Goal: Navigation & Orientation: Find specific page/section

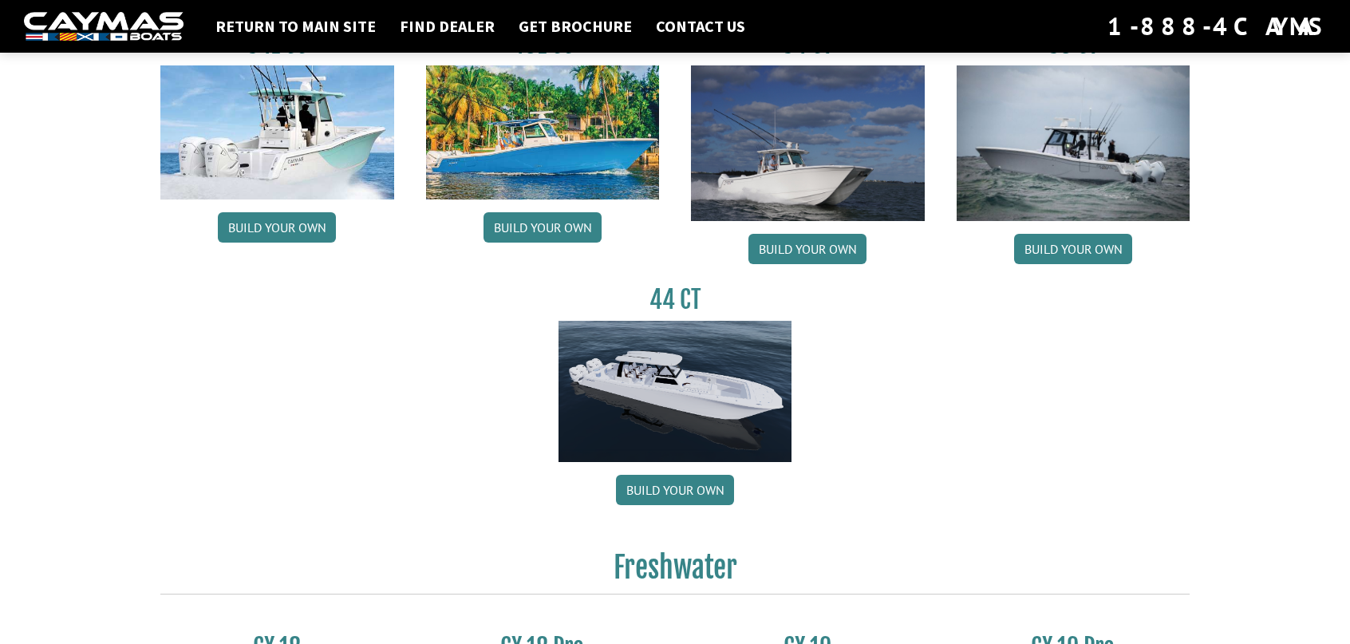
scroll to position [559, 0]
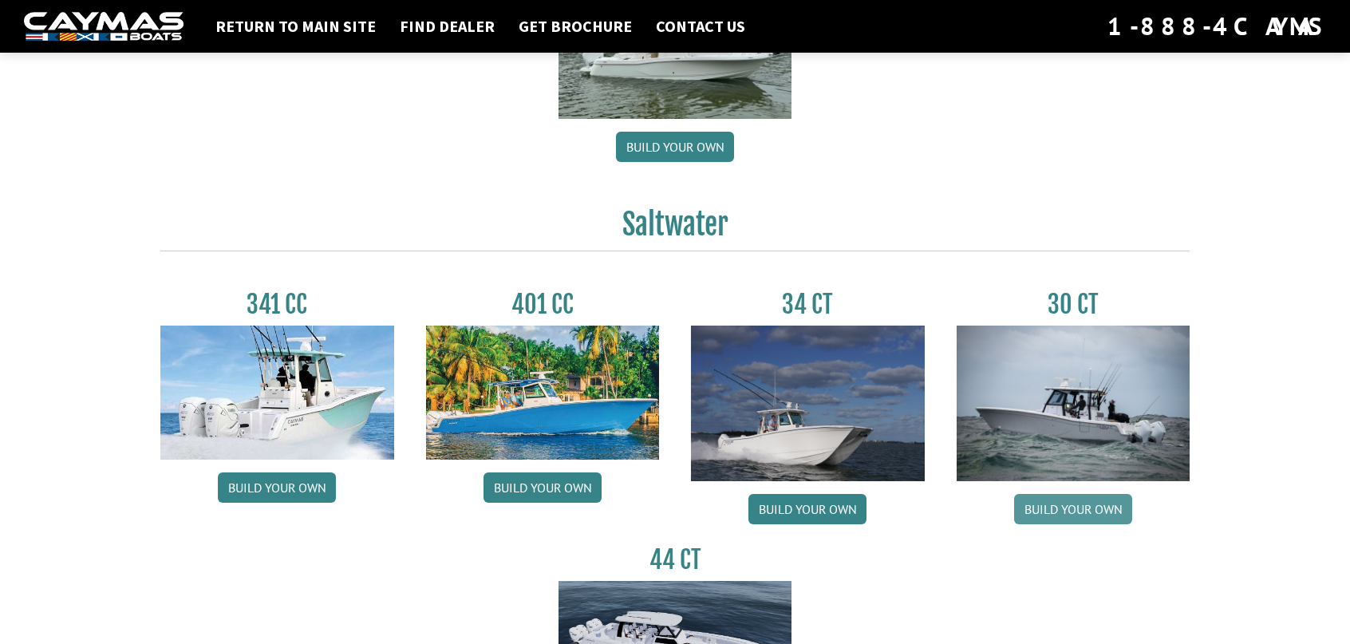
click at [1075, 510] on link "Build your own" at bounding box center [1073, 509] width 118 height 30
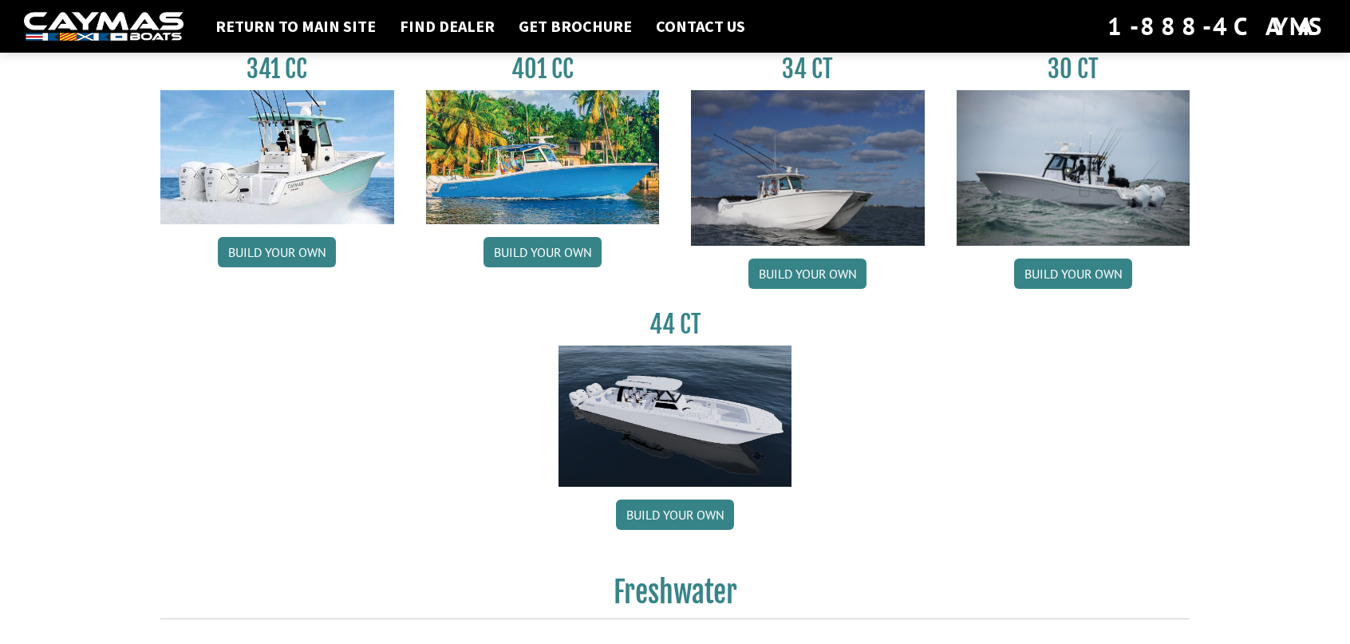
scroll to position [692, 0]
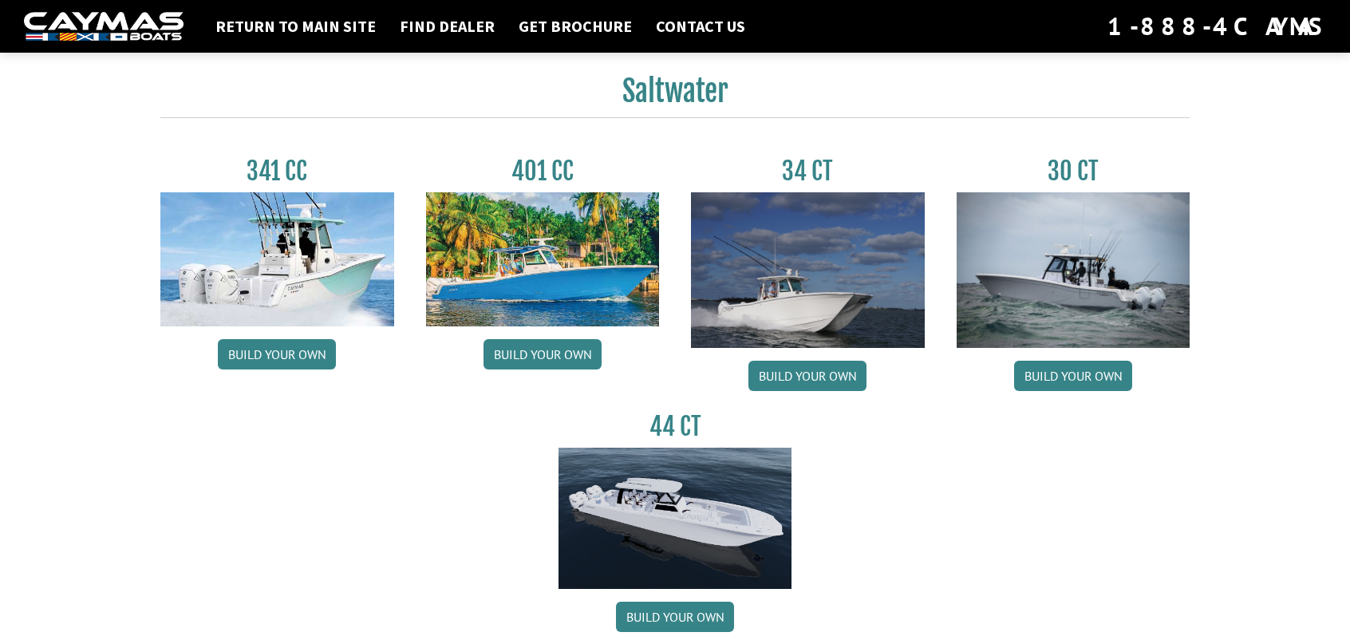
click at [1096, 265] on img at bounding box center [1074, 270] width 234 height 156
click at [1071, 374] on link "Build your own" at bounding box center [1073, 376] width 118 height 30
click at [443, 22] on link "Find Dealer" at bounding box center [447, 26] width 111 height 21
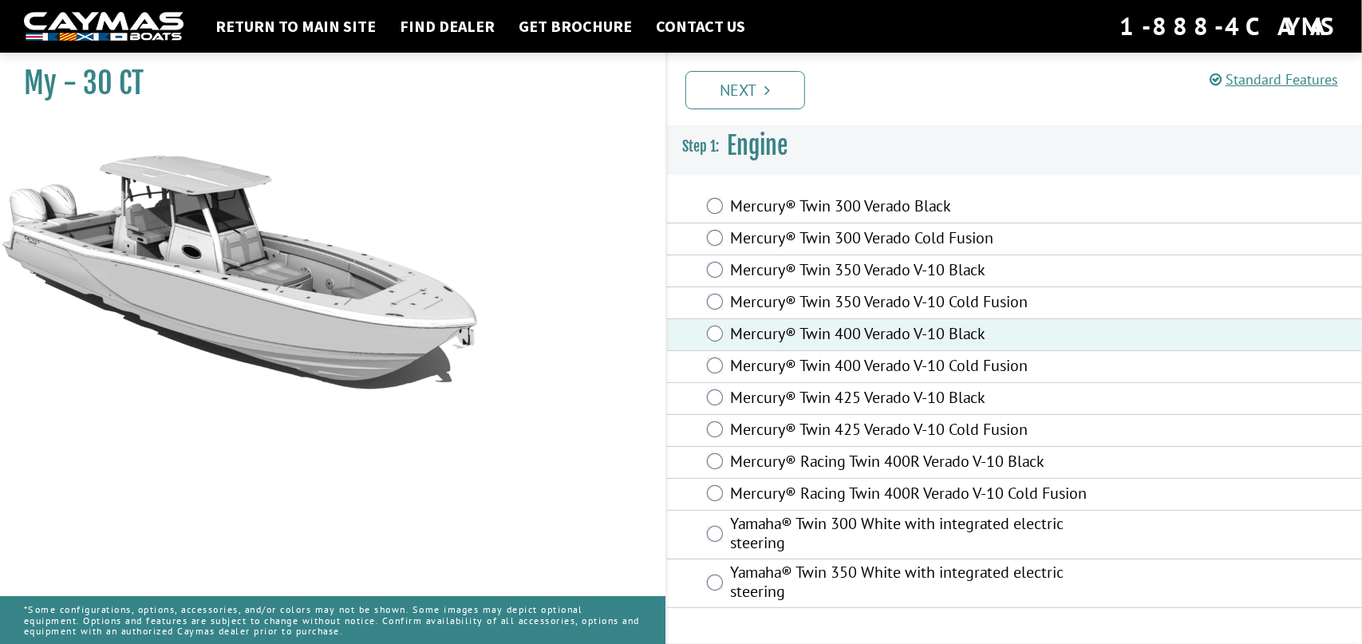
click at [746, 100] on link "Next" at bounding box center [745, 90] width 120 height 38
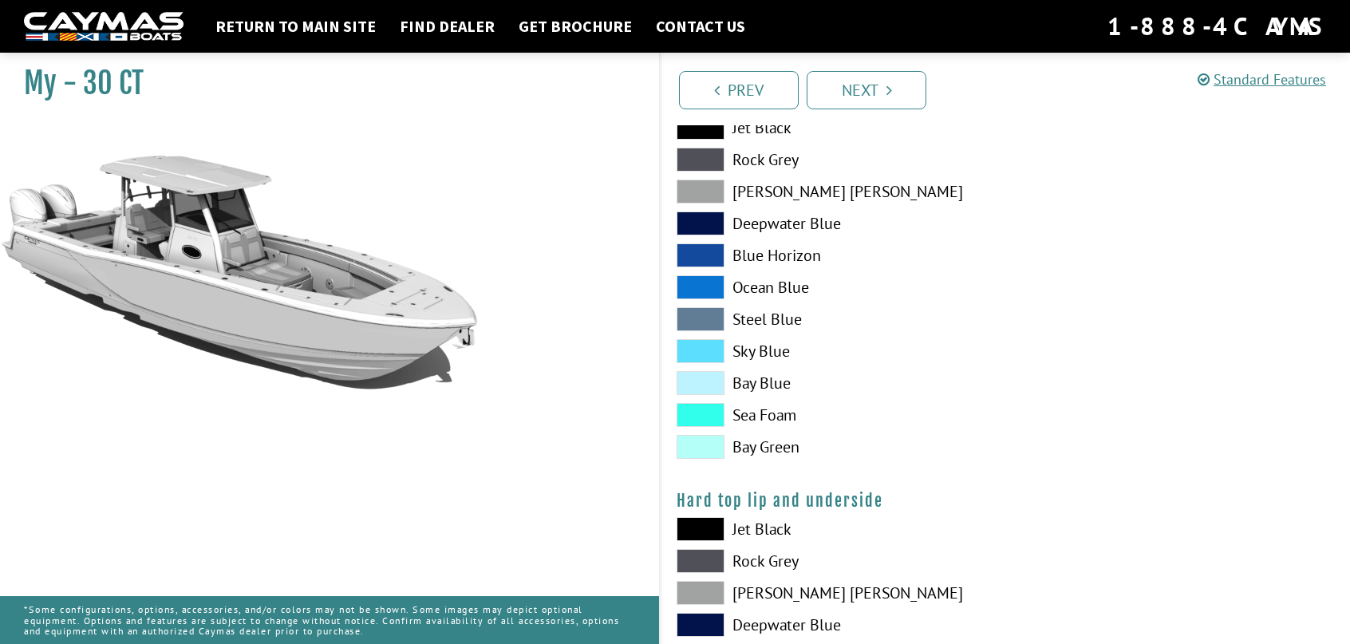
scroll to position [1139, 0]
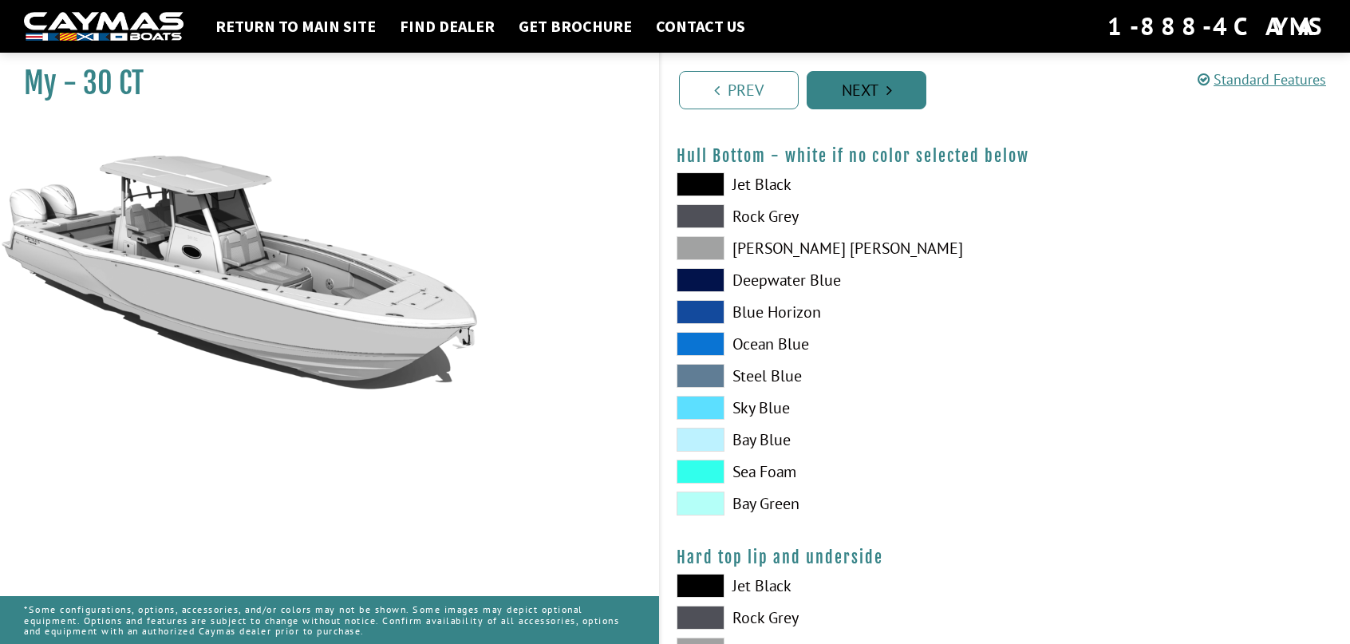
click at [871, 85] on link "Next" at bounding box center [867, 90] width 120 height 38
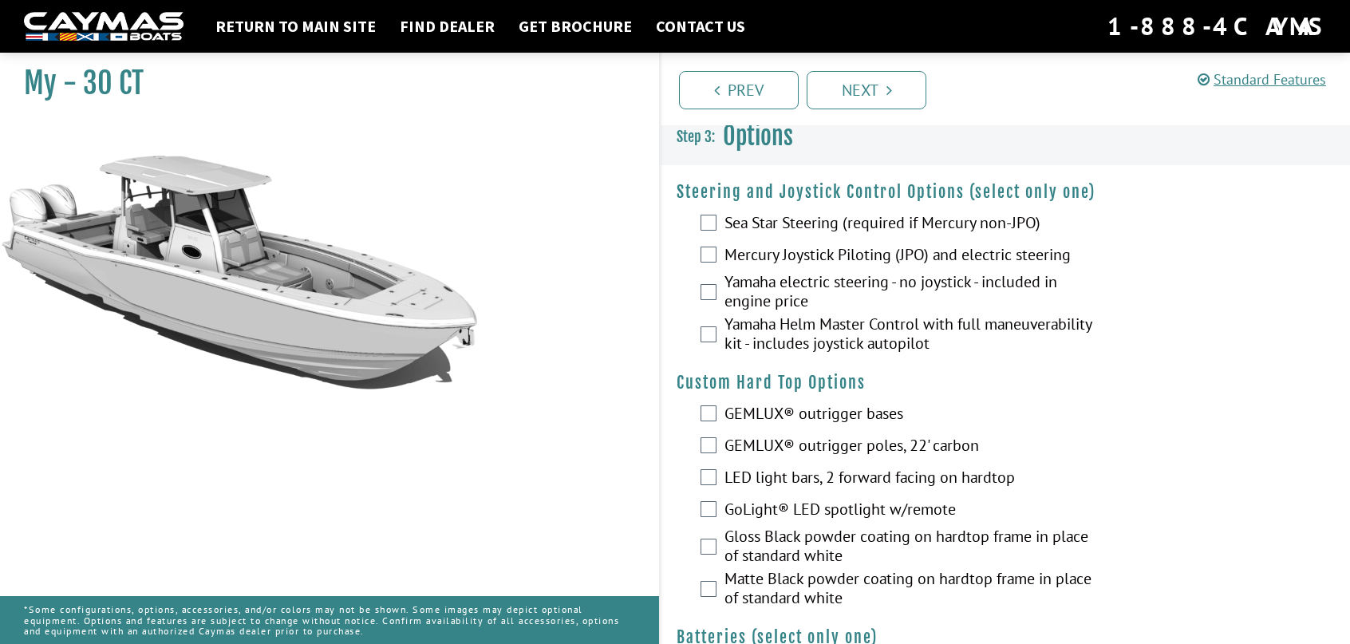
scroll to position [0, 0]
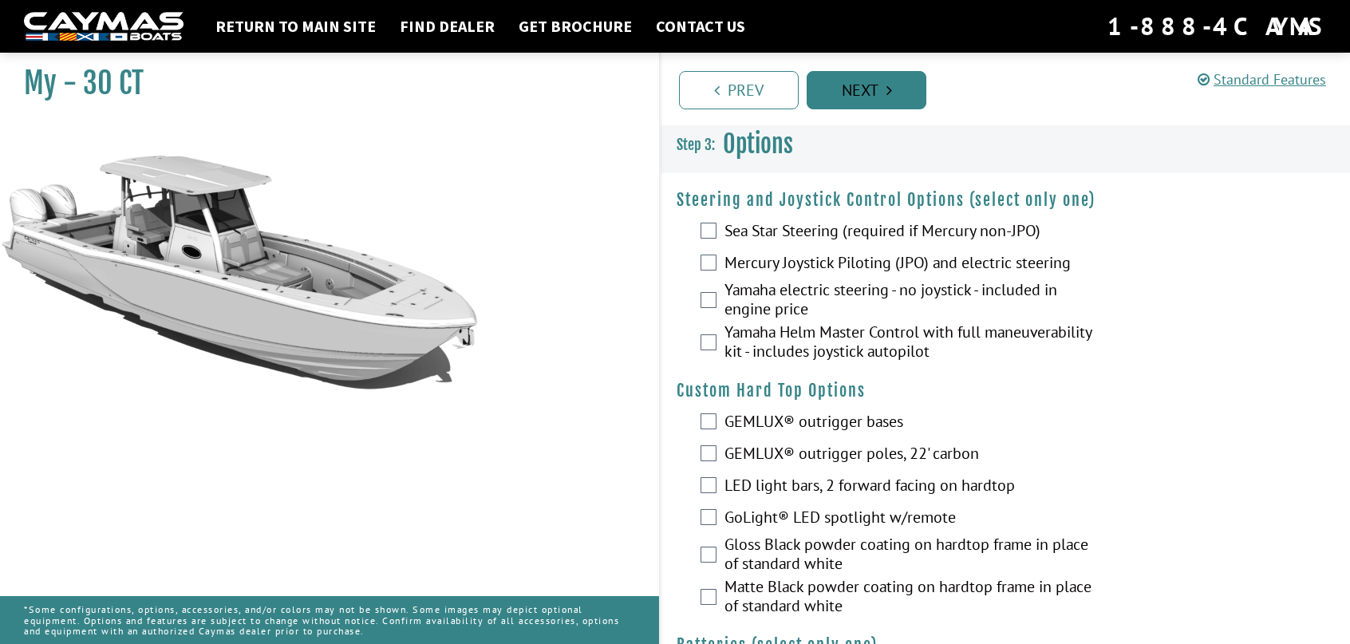
click at [891, 85] on icon "Pagination" at bounding box center [890, 90] width 6 height 16
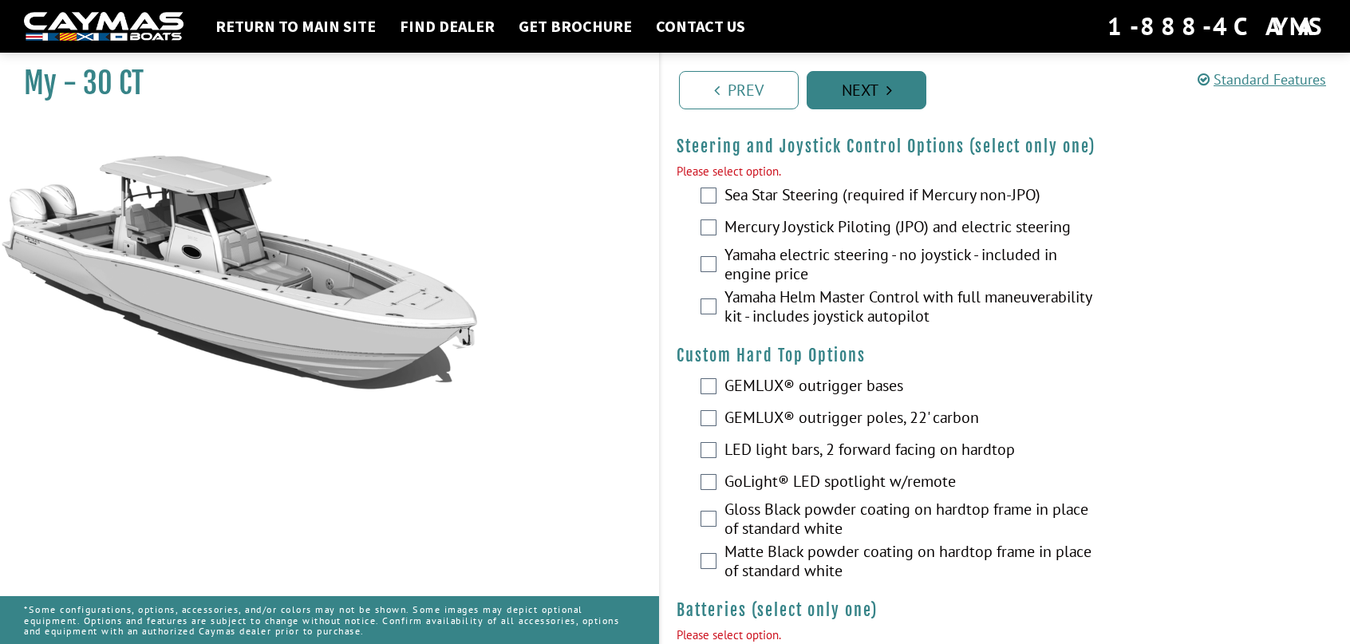
scroll to position [56, 0]
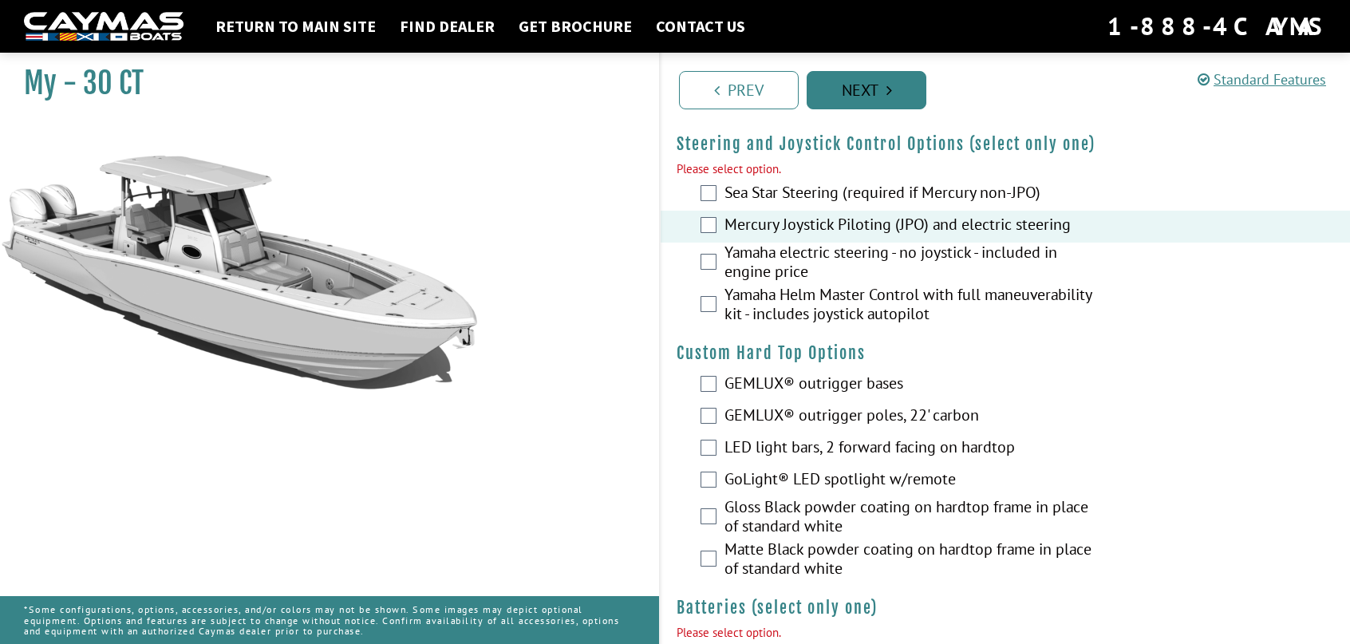
click at [867, 89] on link "Next" at bounding box center [867, 90] width 120 height 38
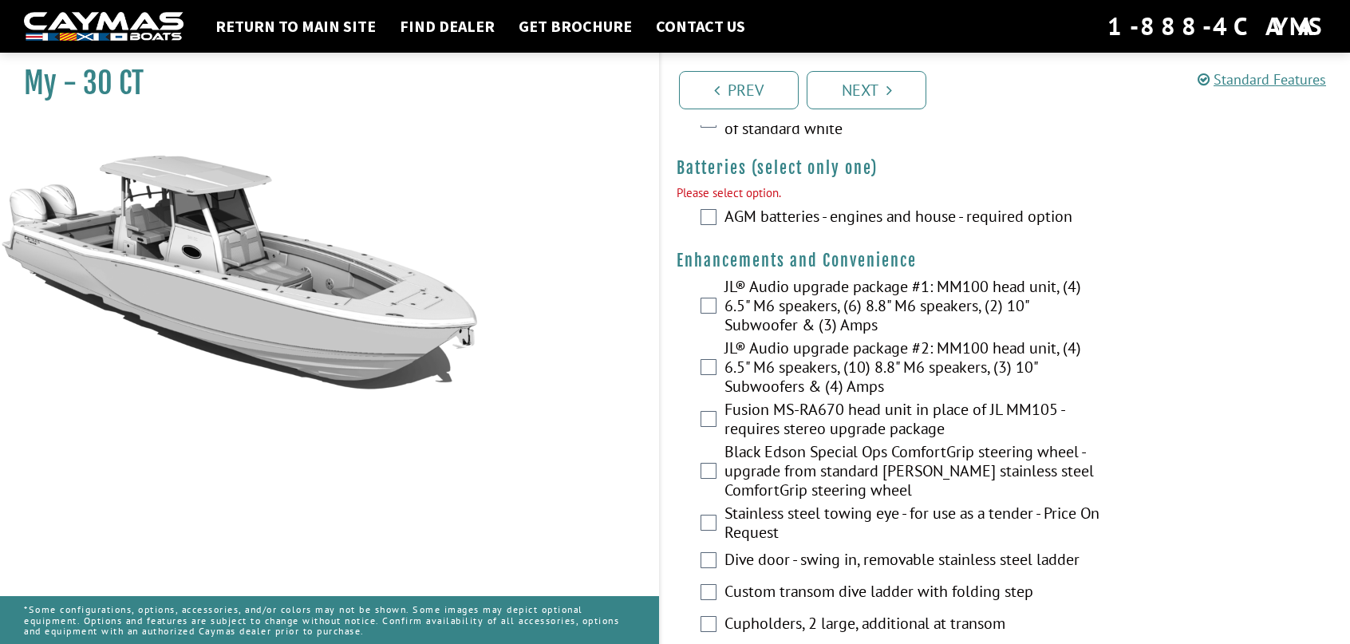
scroll to position [501, 0]
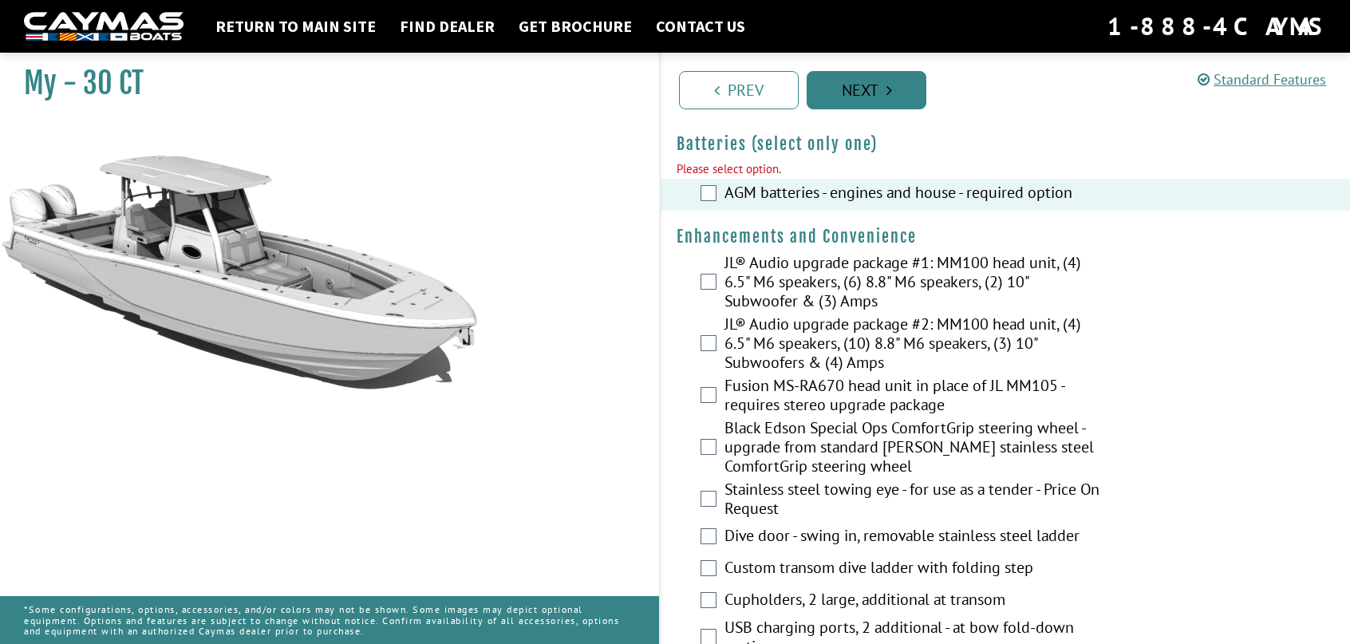
click at [870, 93] on link "Next" at bounding box center [867, 90] width 120 height 38
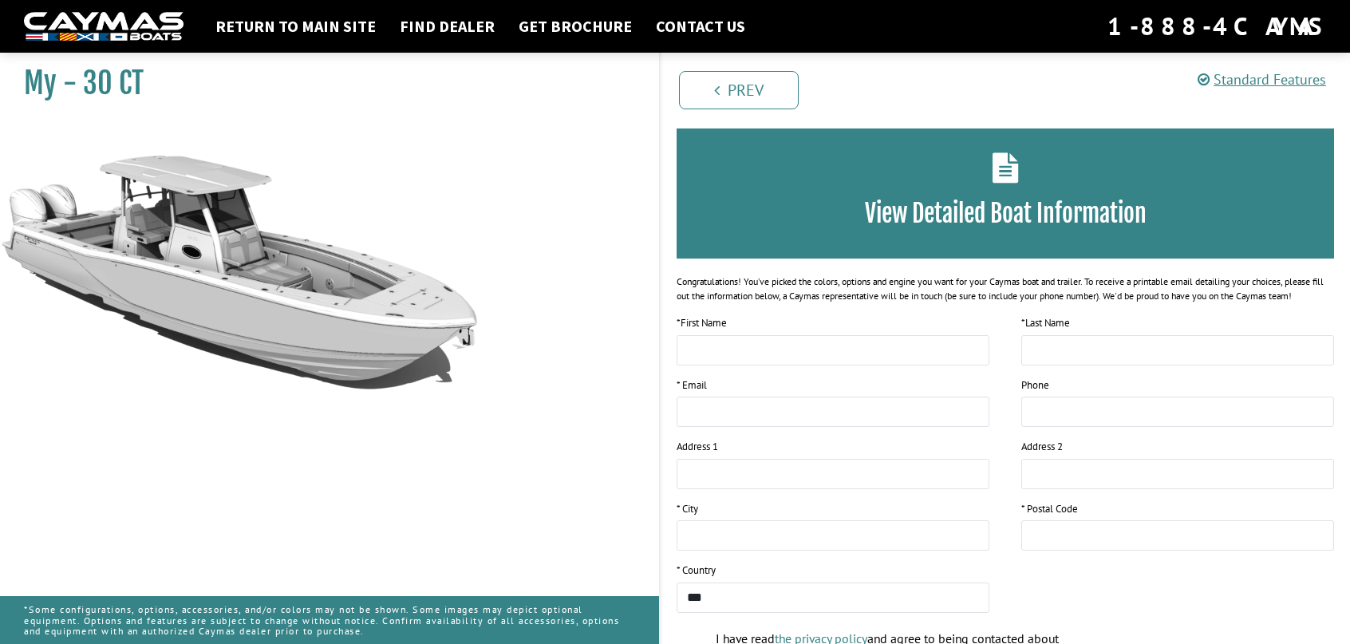
scroll to position [0, 0]
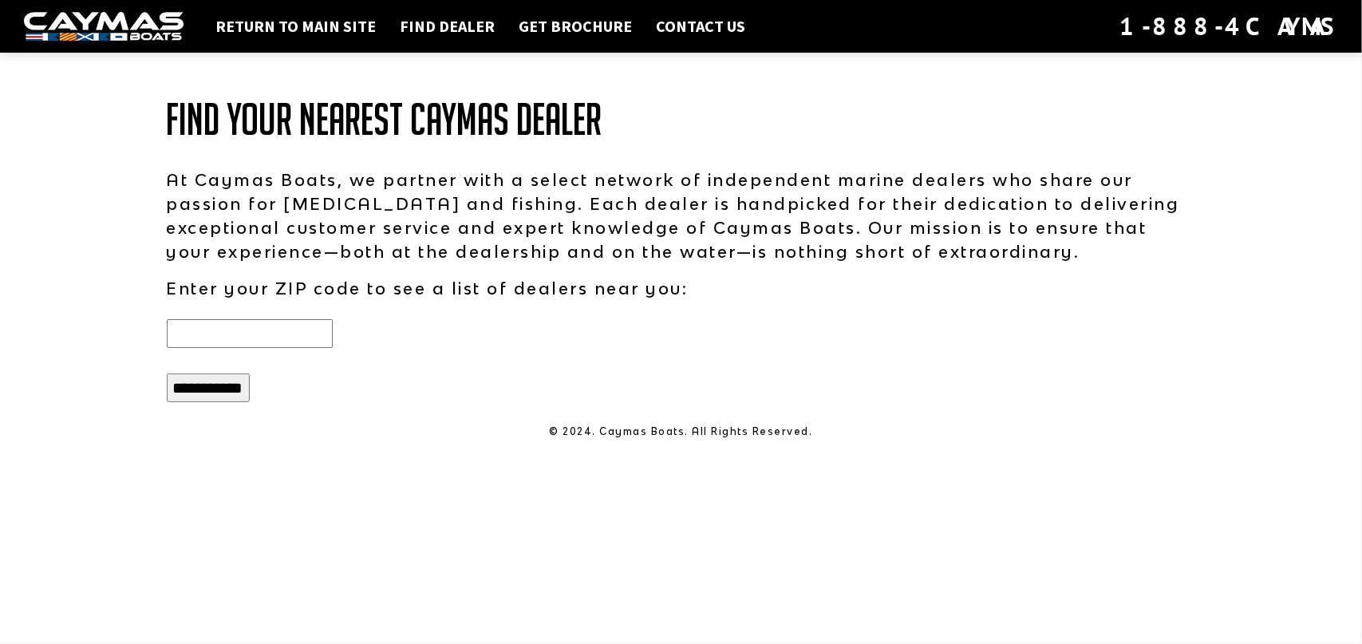
click at [235, 340] on input "text" at bounding box center [250, 333] width 166 height 29
type input "*****"
click at [243, 389] on input "**********" at bounding box center [208, 387] width 83 height 29
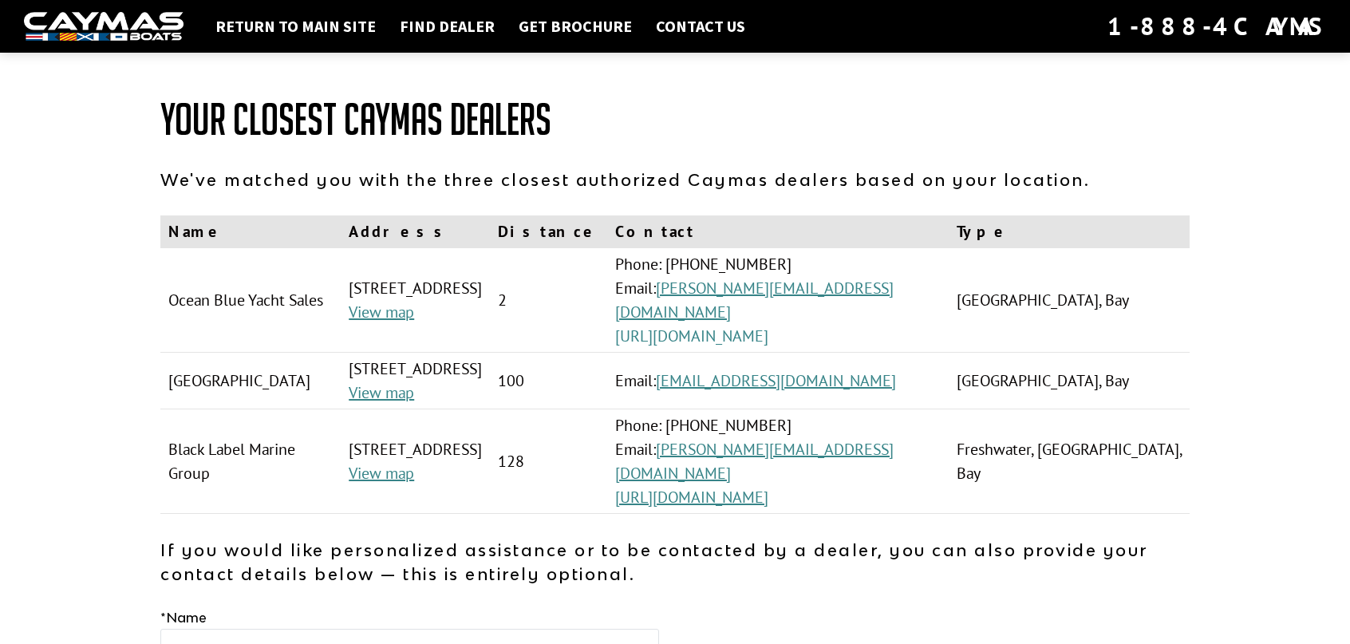
click at [768, 341] on link "[URL][DOMAIN_NAME]" at bounding box center [691, 336] width 153 height 21
